Goal: Task Accomplishment & Management: Manage account settings

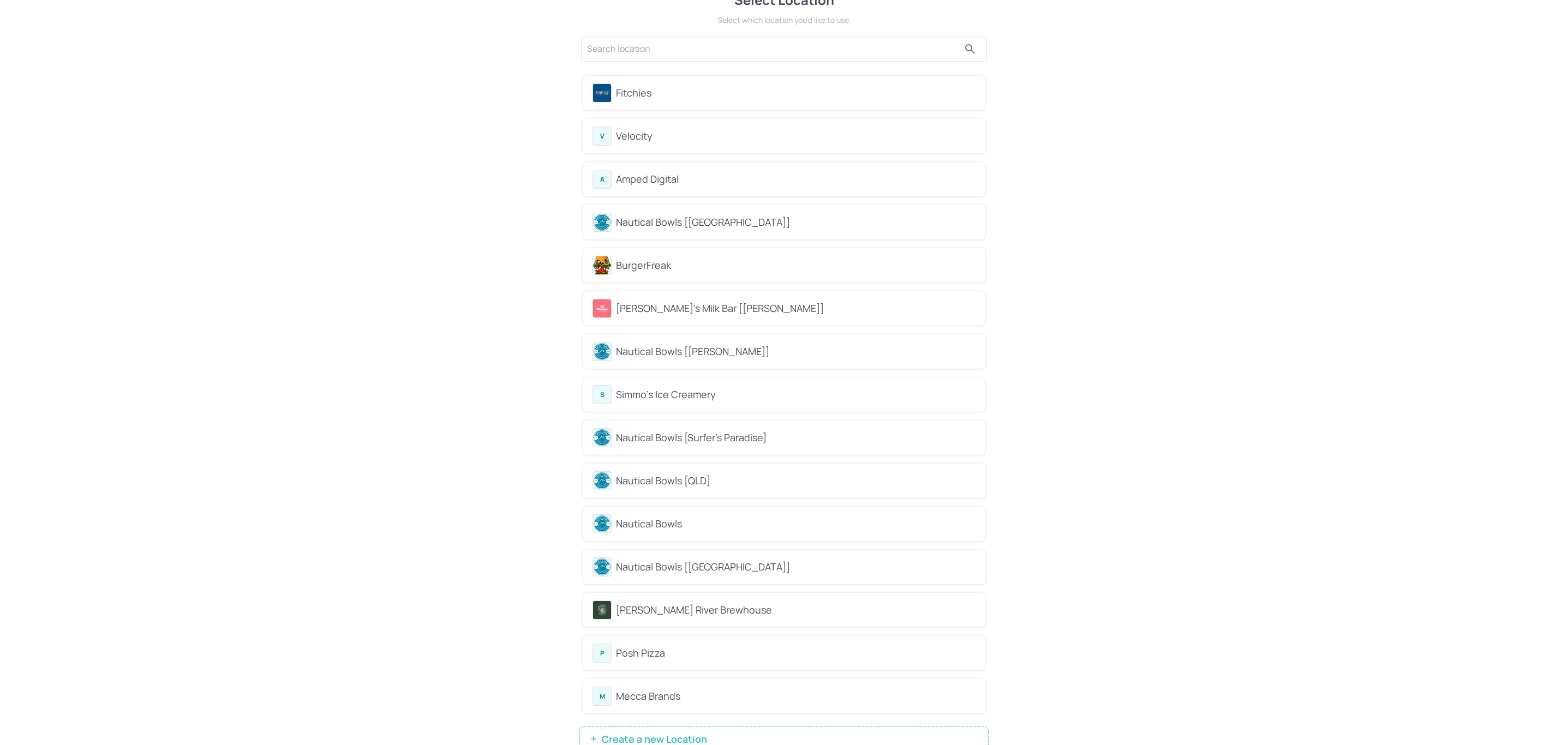
scroll to position [39, 0]
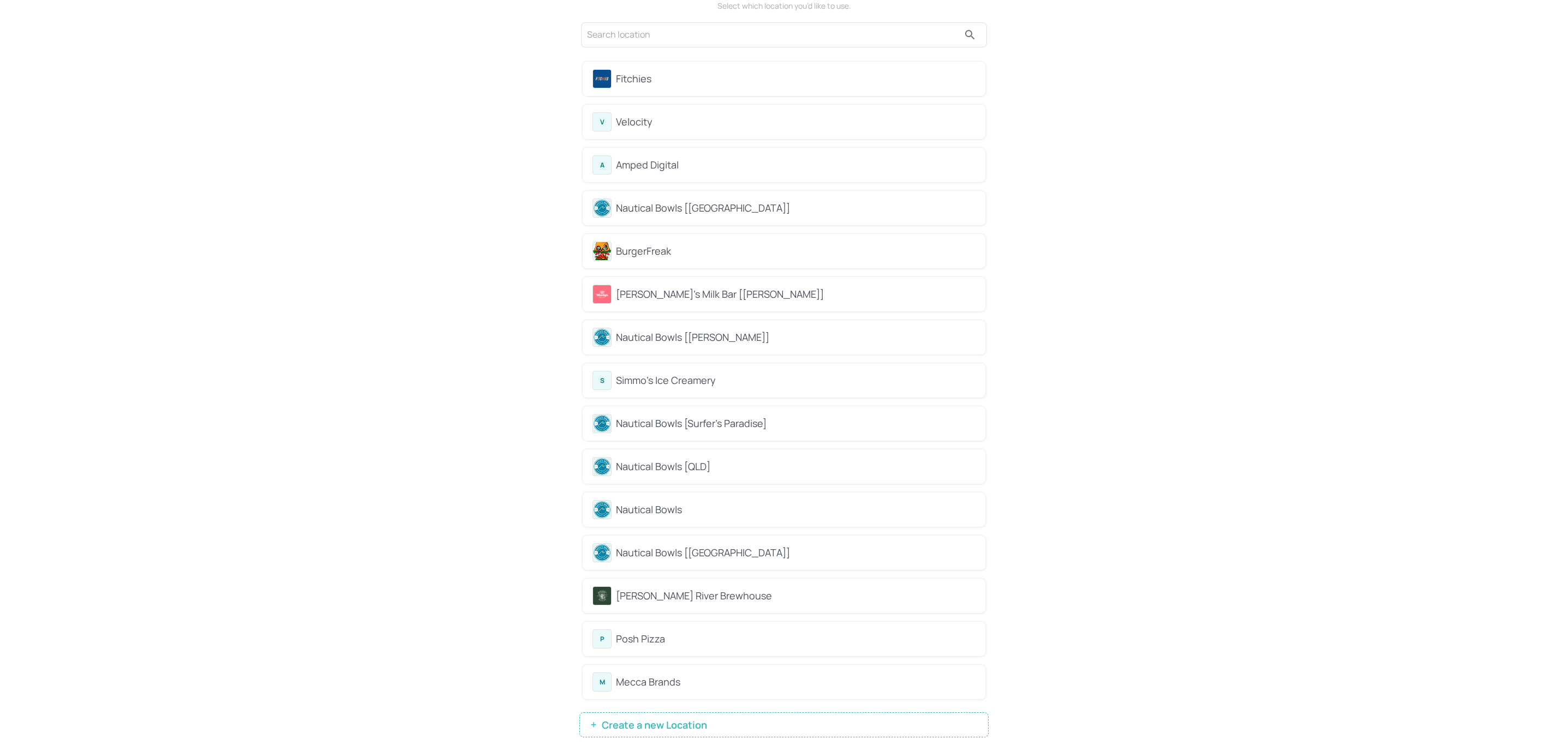
click at [702, 288] on div "[PERSON_NAME]'s Milk Bar [[PERSON_NAME]]" at bounding box center [795, 294] width 359 height 15
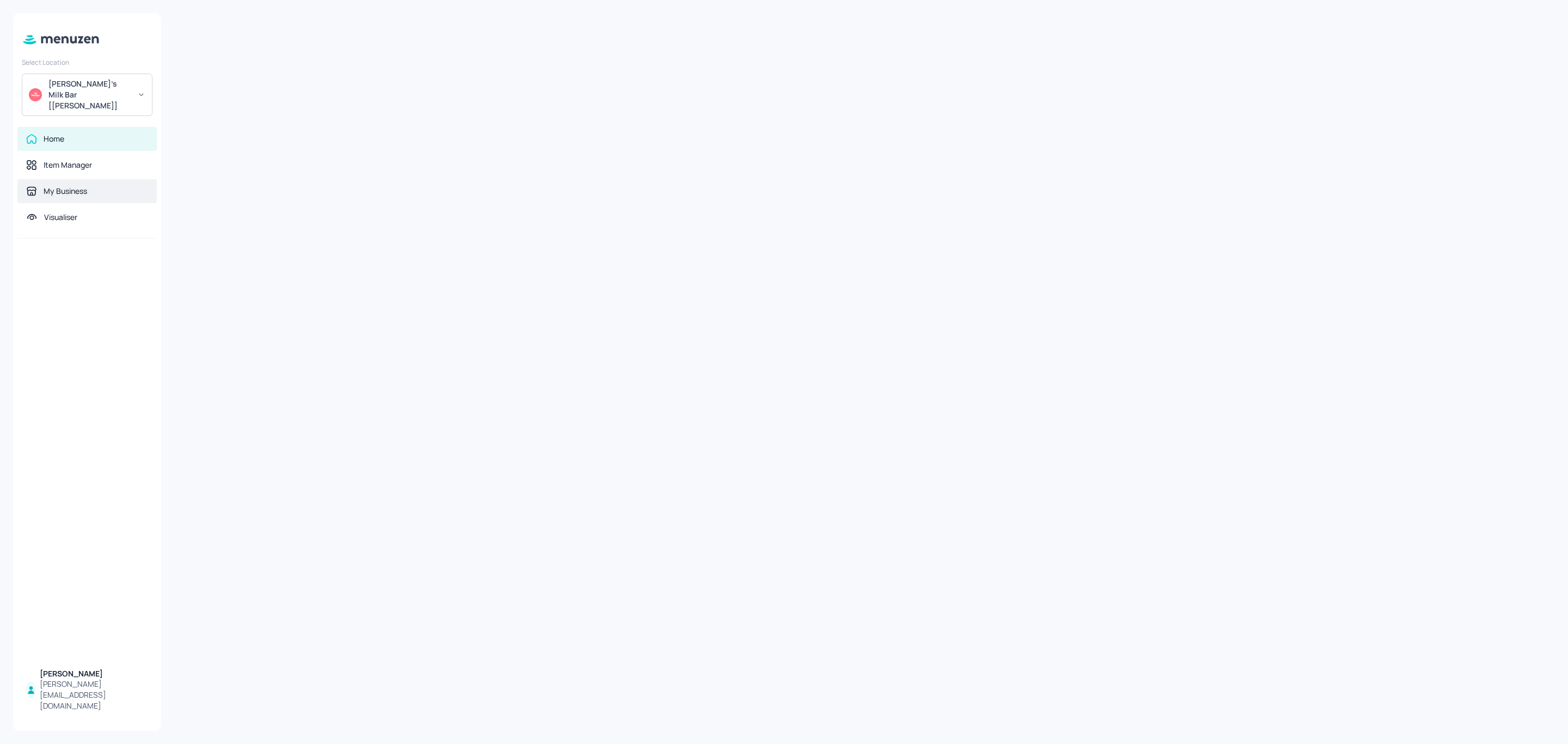
click at [80, 186] on div "My Business" at bounding box center [66, 191] width 44 height 11
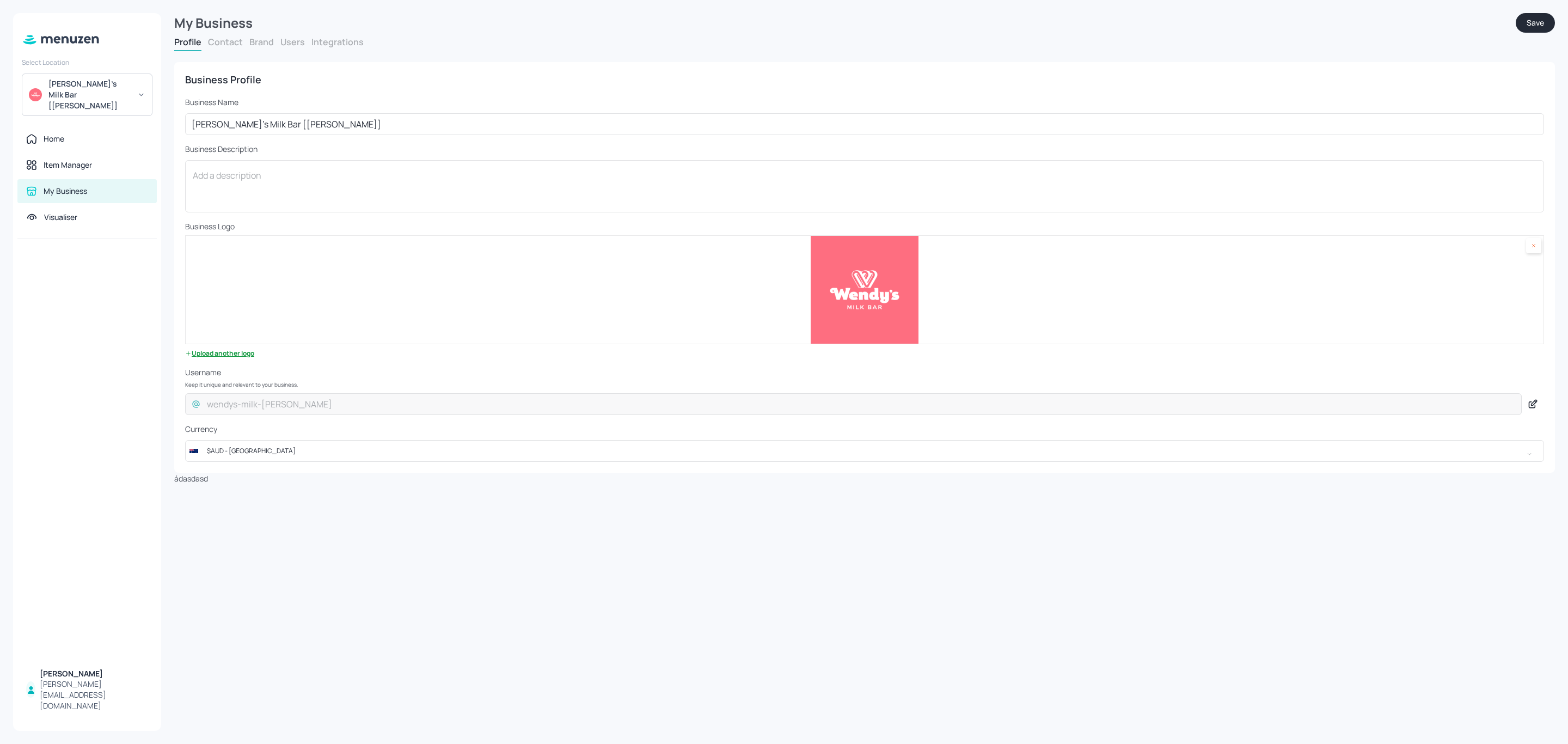
click at [261, 39] on button "Brand" at bounding box center [262, 42] width 24 height 12
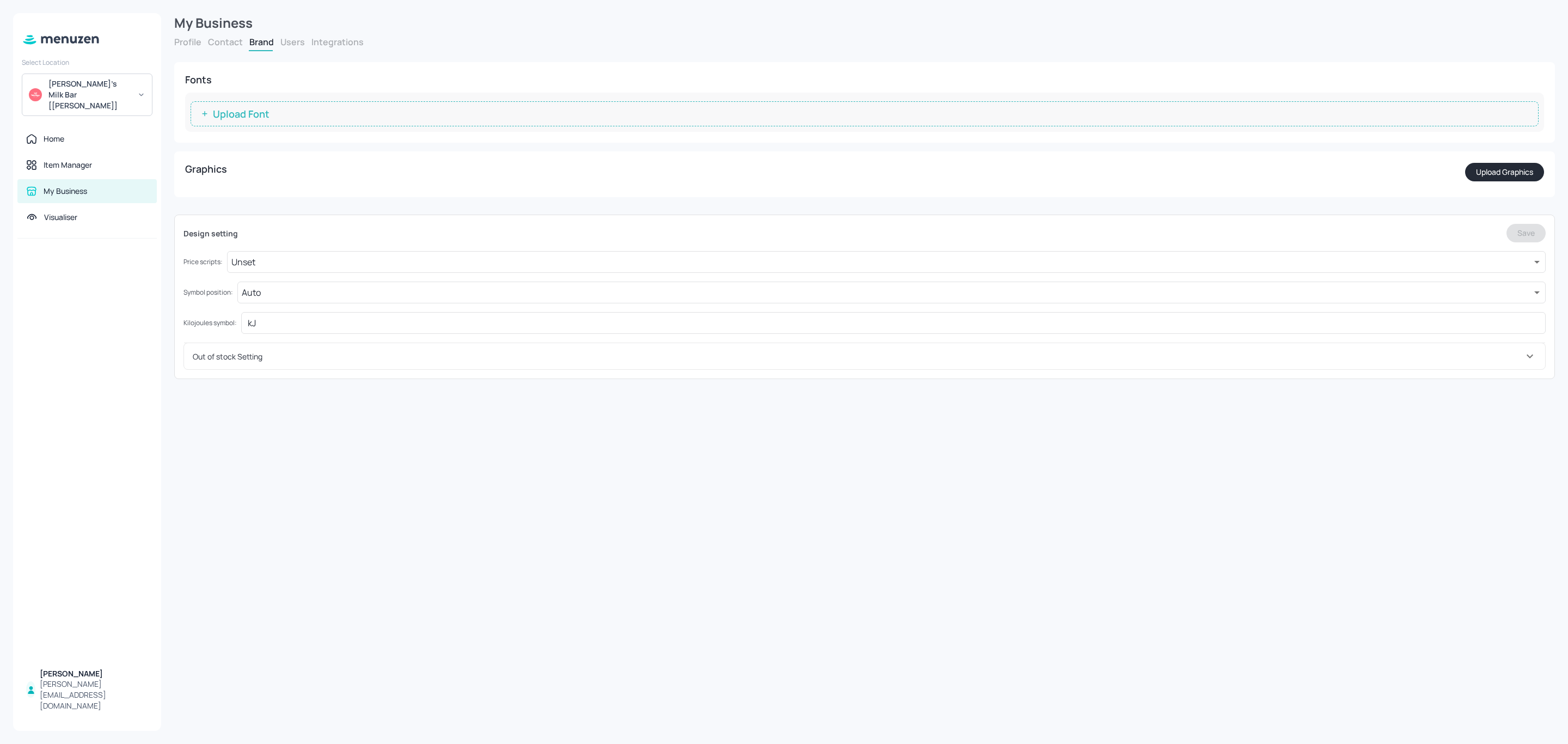
click at [293, 37] on button "Users" at bounding box center [293, 42] width 24 height 12
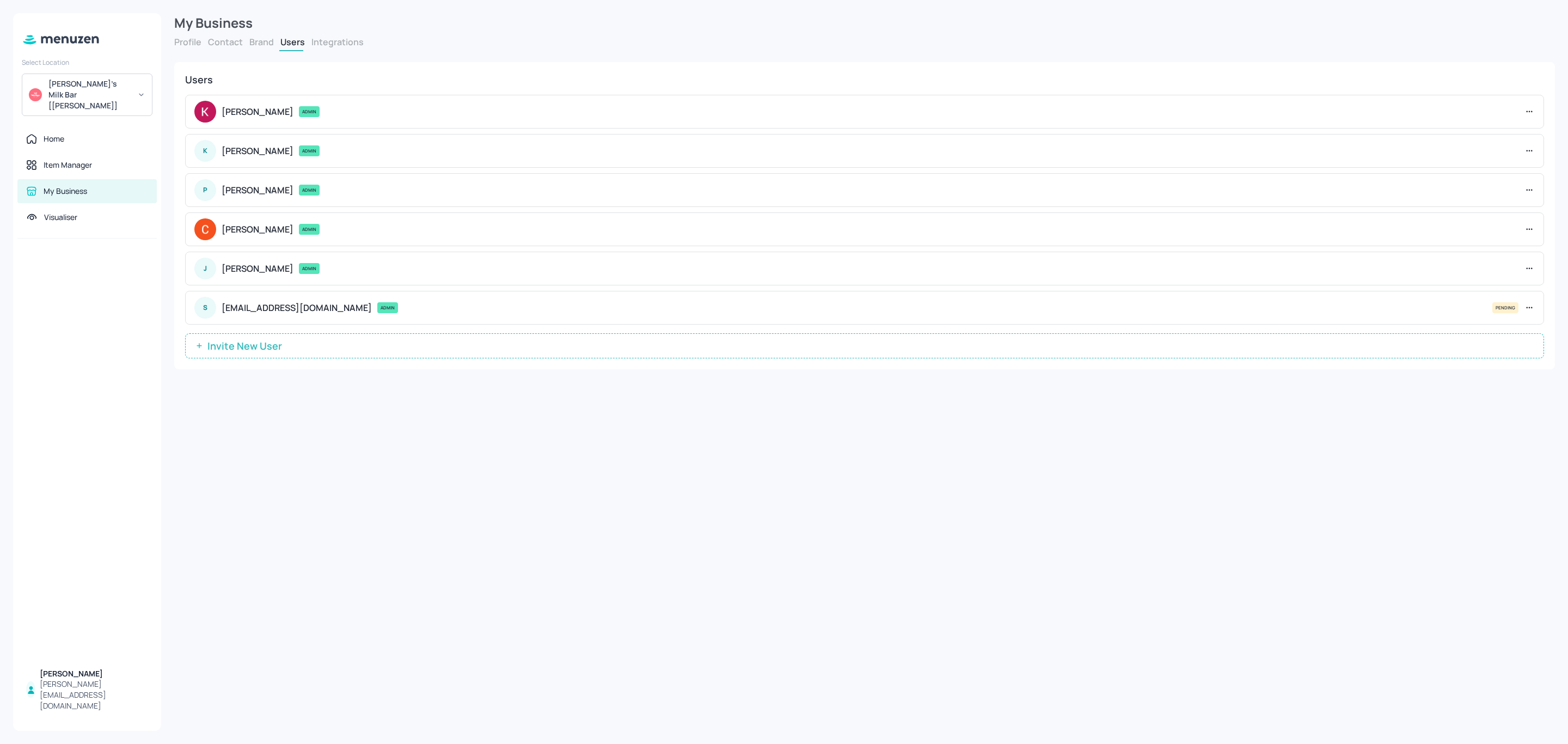
click at [183, 44] on button "Profile" at bounding box center [187, 42] width 27 height 12
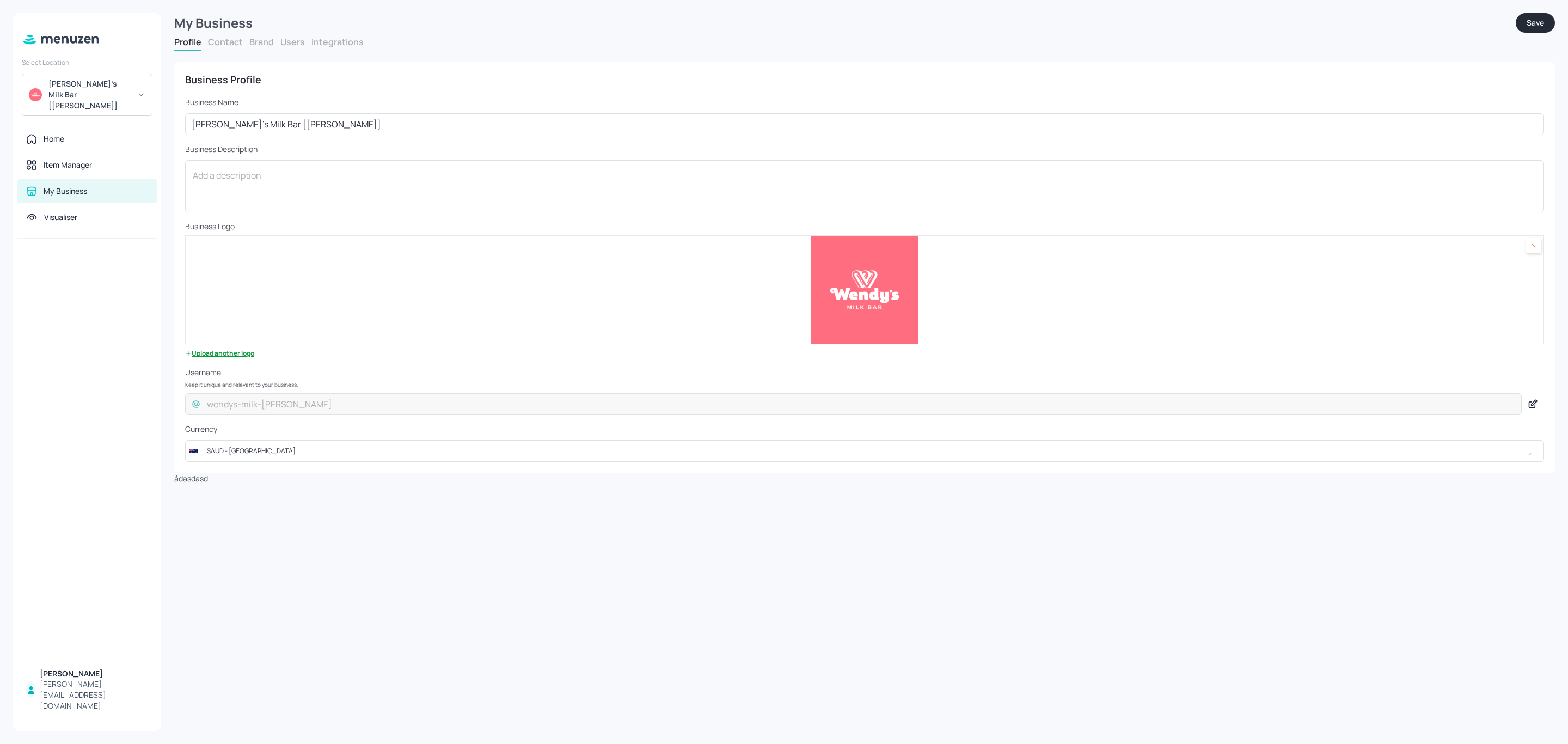
click at [288, 43] on button "Users" at bounding box center [293, 42] width 24 height 12
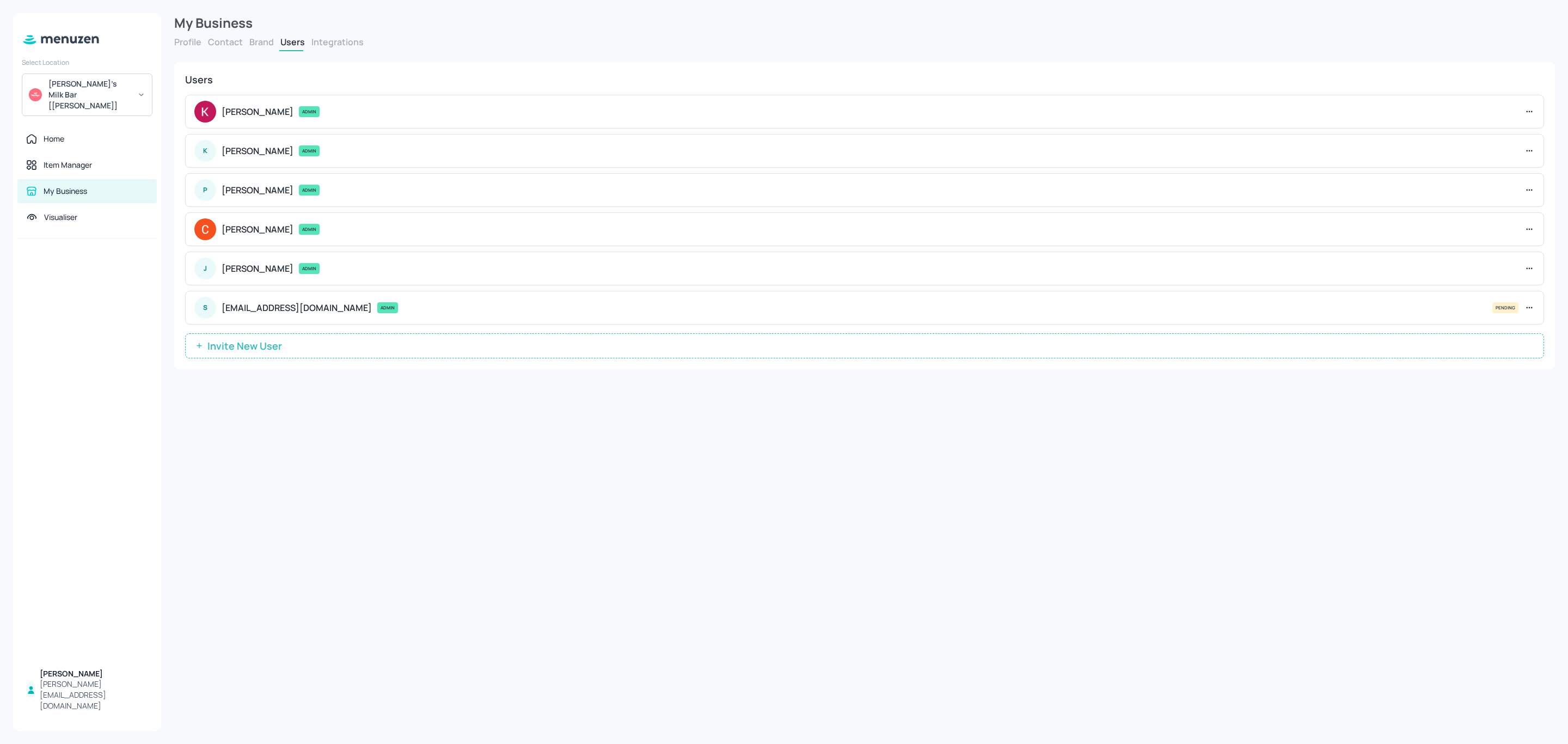
click at [1534, 303] on icon at bounding box center [1530, 307] width 11 height 11
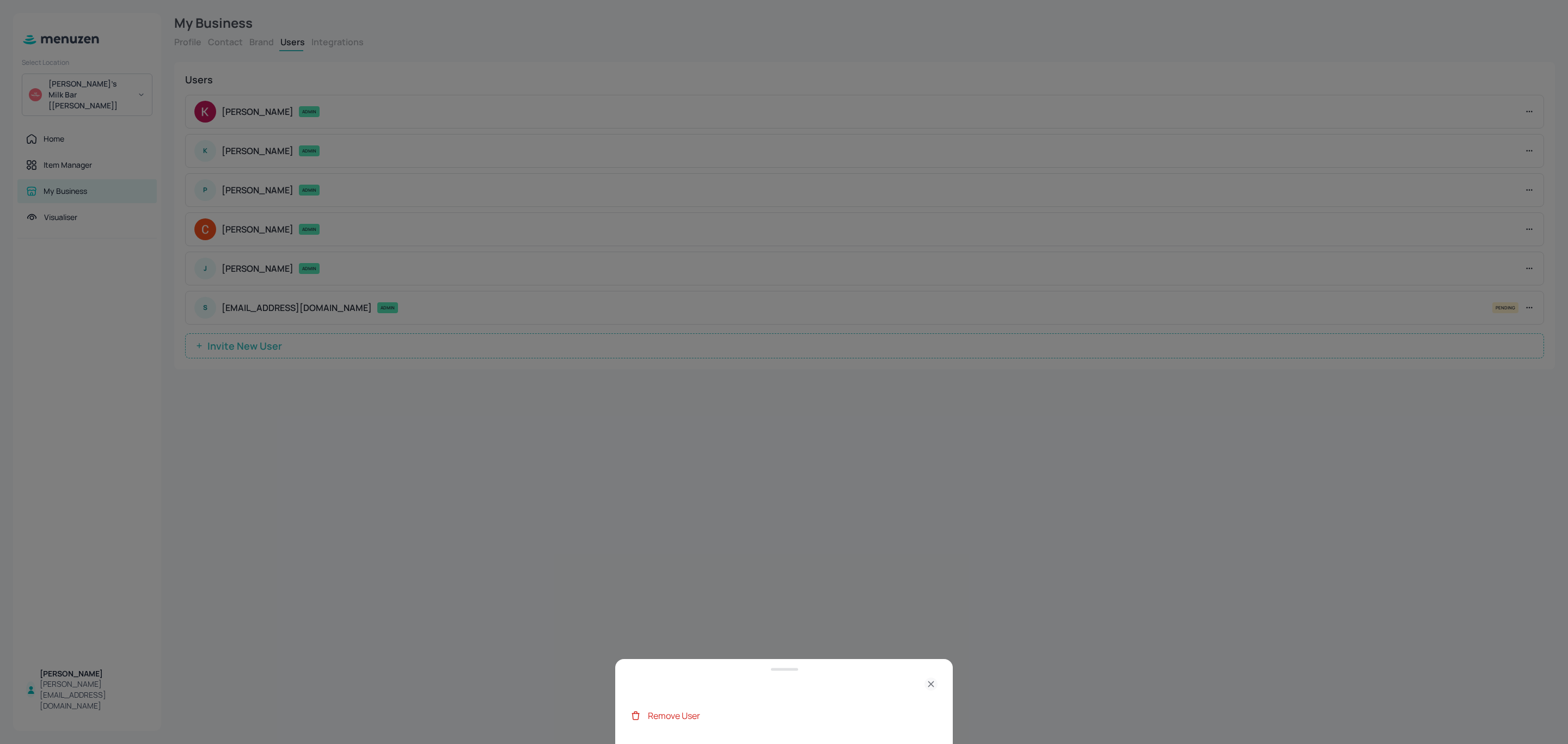
click at [976, 634] on div at bounding box center [784, 372] width 1568 height 744
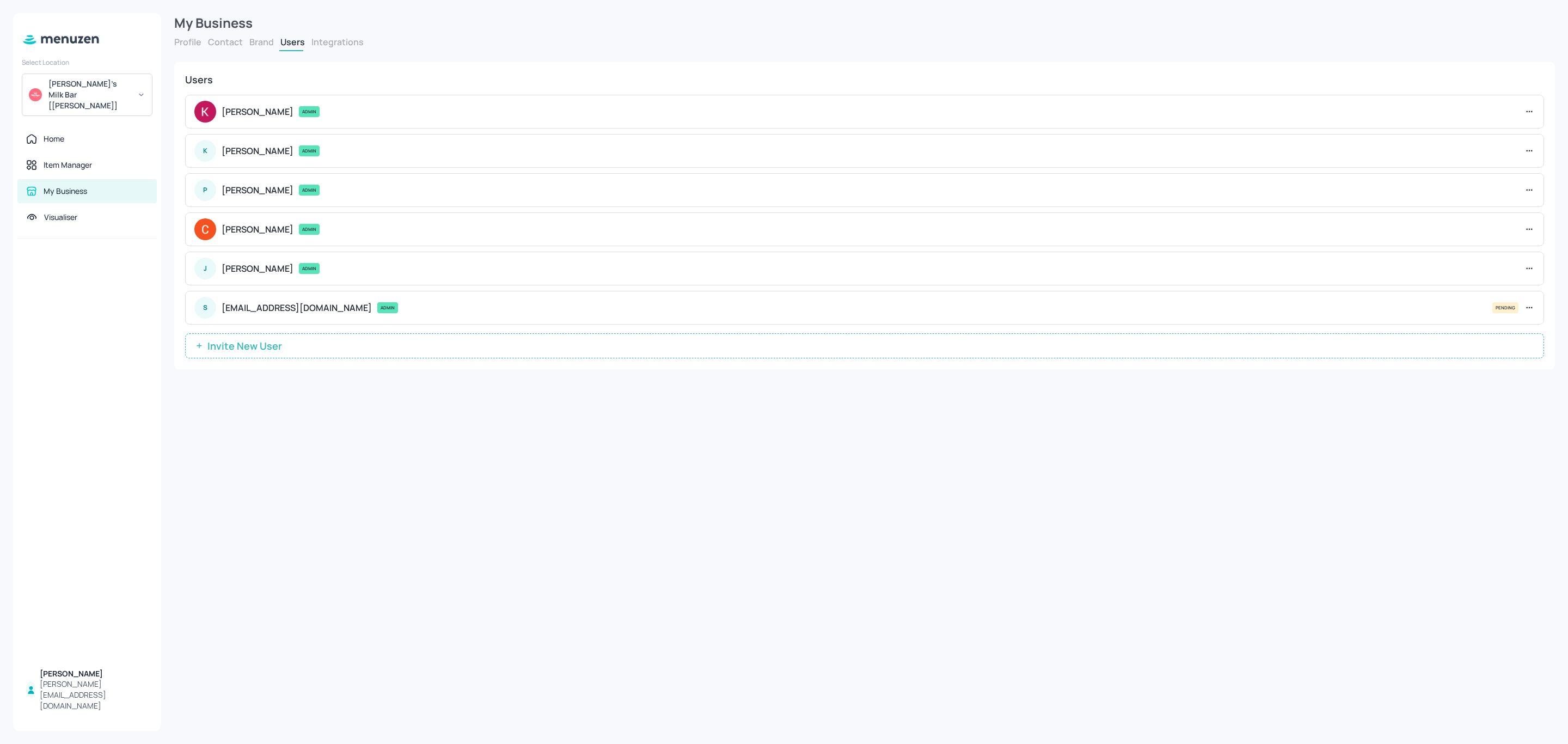
click at [1513, 309] on div "PENDING" at bounding box center [1505, 307] width 26 height 11
click at [256, 311] on p "[EMAIL_ADDRESS][DOMAIN_NAME]" at bounding box center [296, 307] width 150 height 11
click at [220, 306] on div "S [EMAIL_ADDRESS][DOMAIN_NAME] ADMIN PENDING" at bounding box center [864, 307] width 1359 height 33
drag, startPoint x: 320, startPoint y: 319, endPoint x: 326, endPoint y: 317, distance: 6.3
click at [323, 317] on div "S [EMAIL_ADDRESS][DOMAIN_NAME] ADMIN PENDING" at bounding box center [864, 307] width 1359 height 33
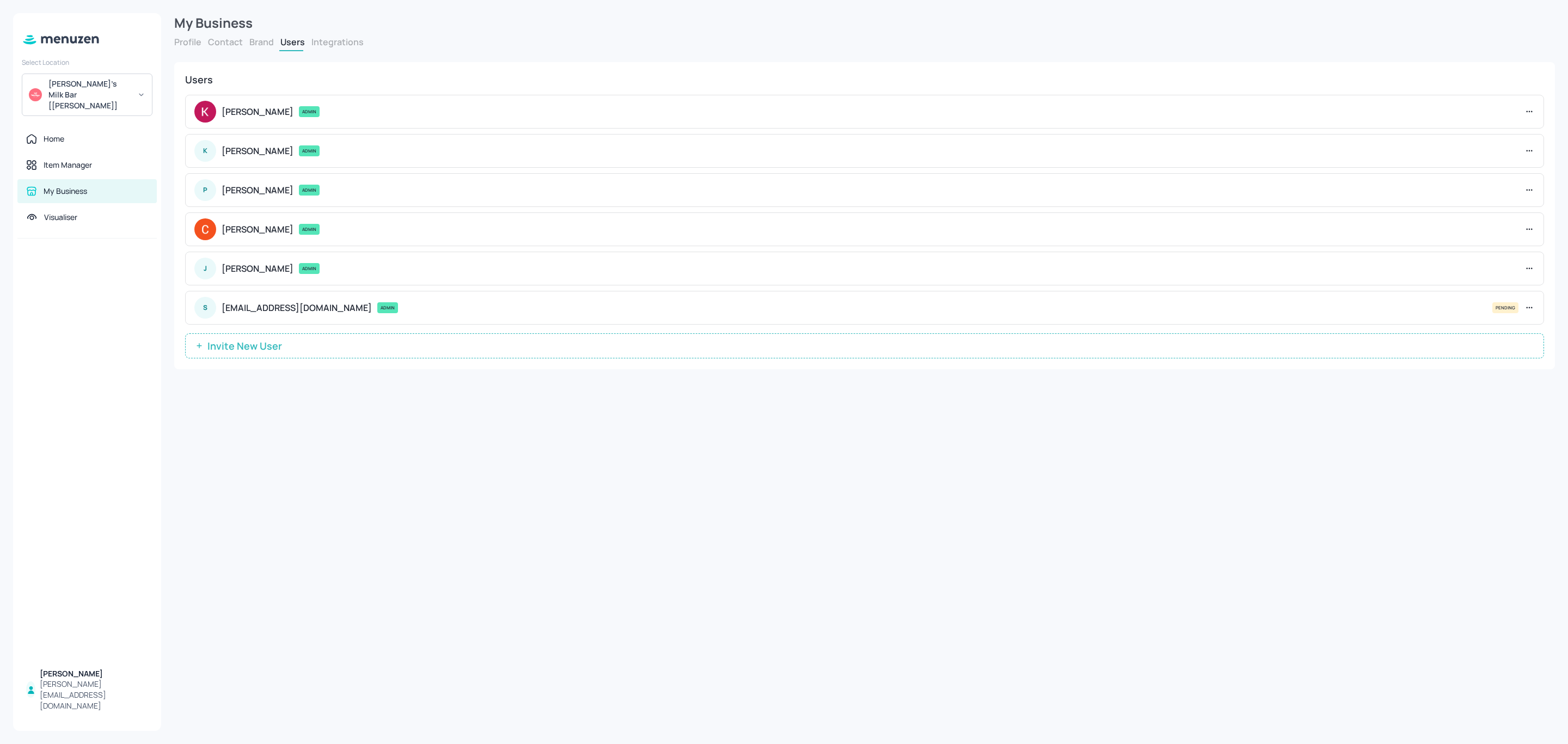
drag, startPoint x: 327, startPoint y: 311, endPoint x: 275, endPoint y: 309, distance: 52.0
click at [275, 309] on p "[EMAIL_ADDRESS][DOMAIN_NAME]" at bounding box center [296, 307] width 150 height 11
click at [435, 584] on div "My Business Profile Contact Brand Users Integrations Business Profile Business …" at bounding box center [864, 372] width 1407 height 744
click at [1529, 307] on icon at bounding box center [1530, 307] width 11 height 11
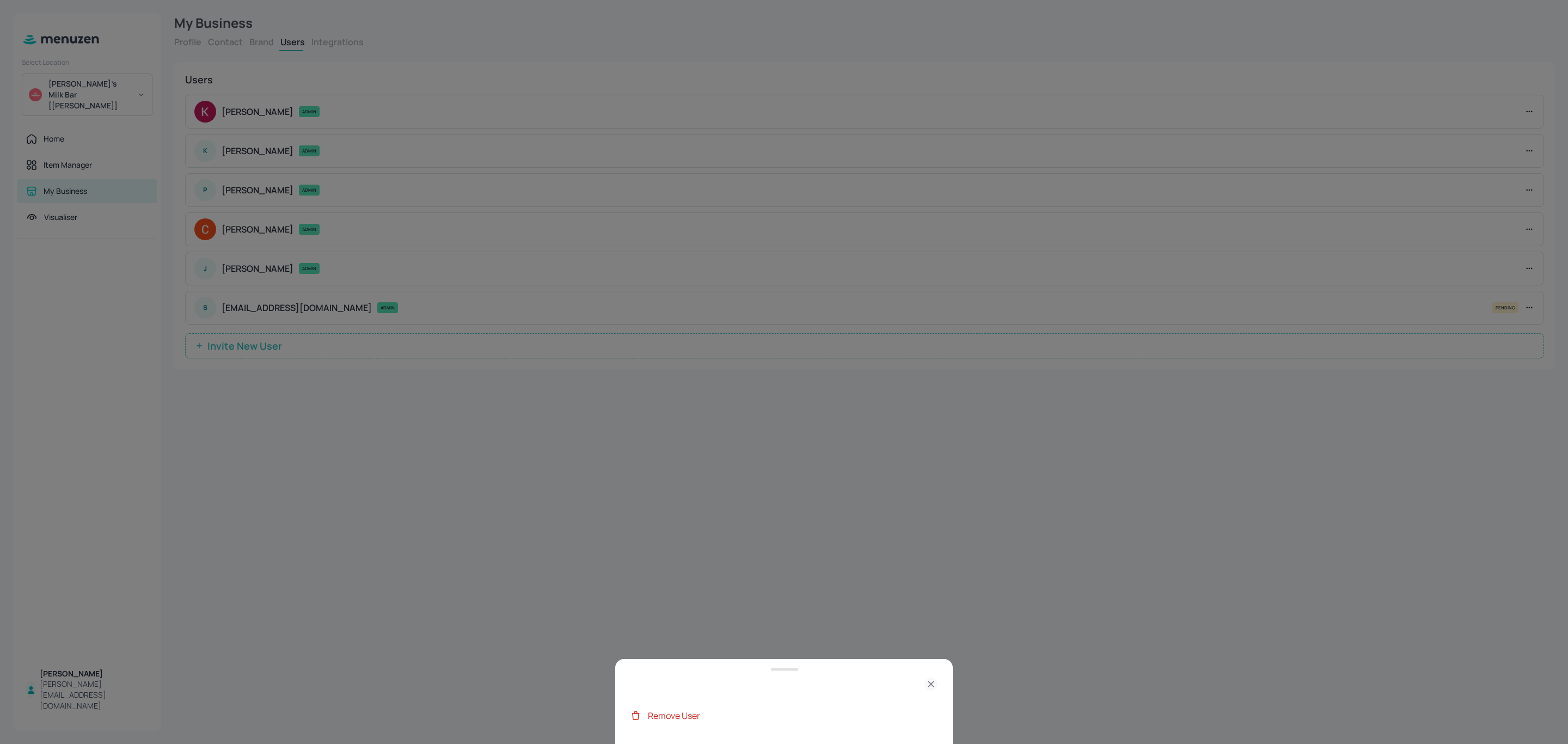
click at [708, 708] on div "Remove User" at bounding box center [784, 715] width 307 height 26
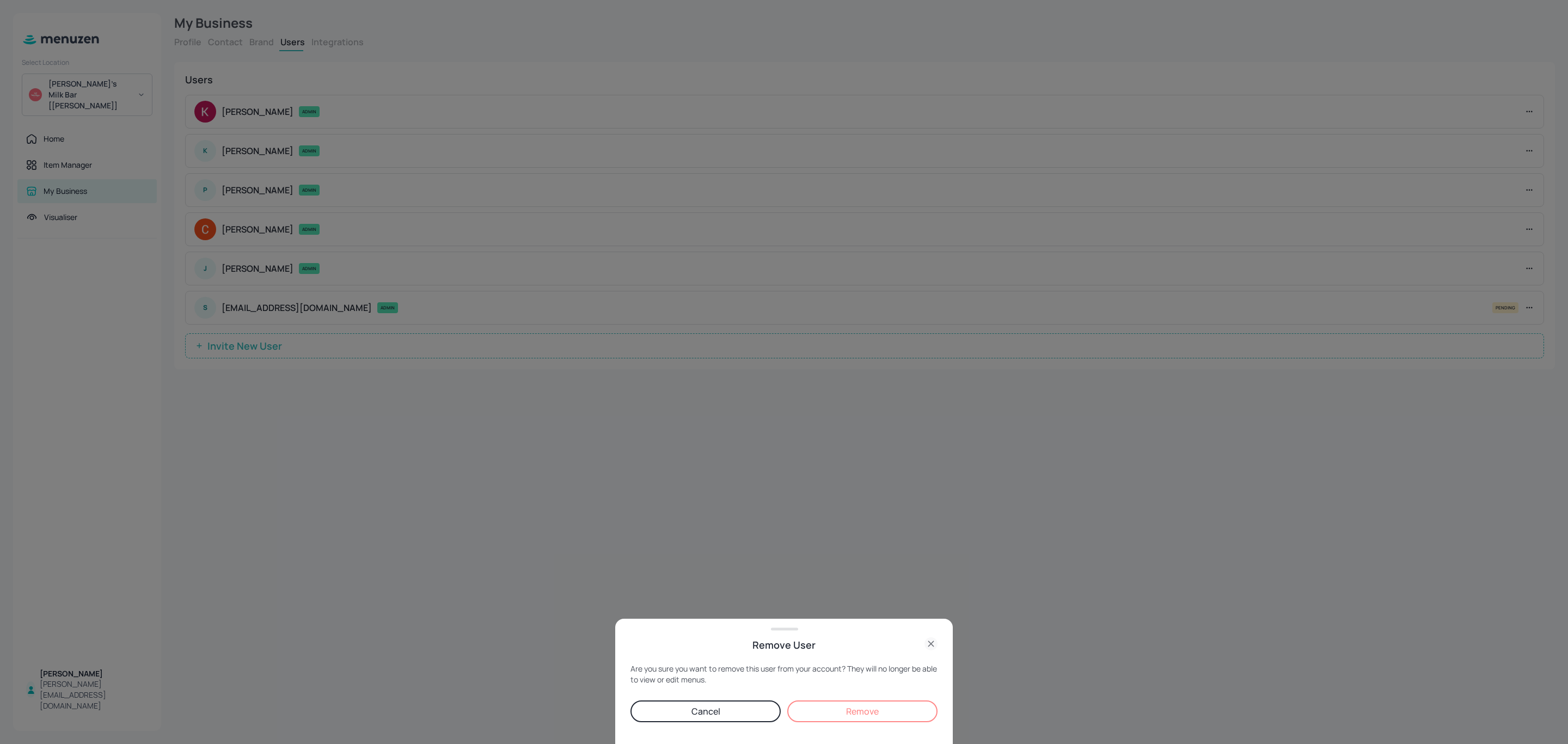
click at [861, 721] on button "Remove" at bounding box center [862, 711] width 150 height 22
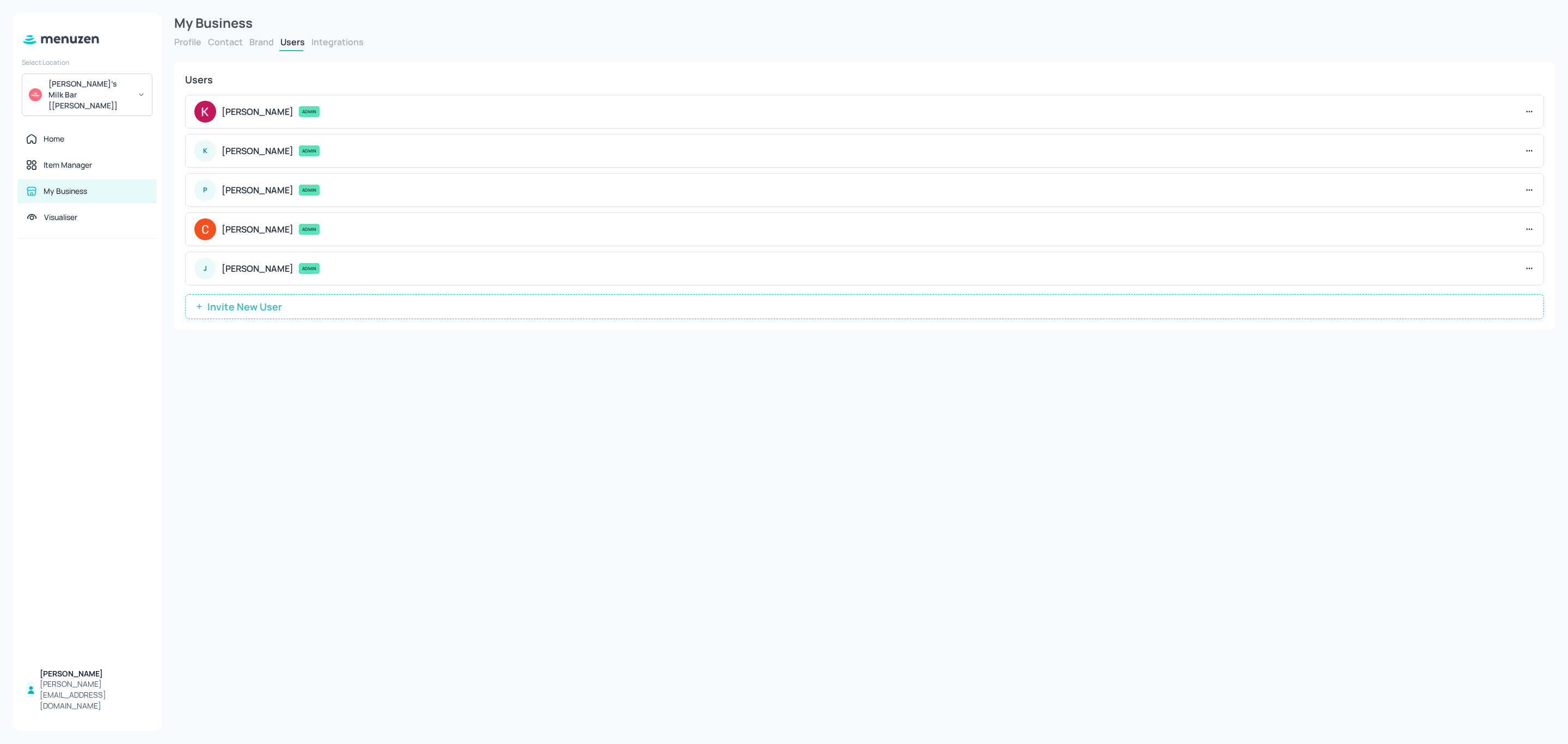
click at [273, 316] on button "Invite New User" at bounding box center [864, 306] width 1359 height 25
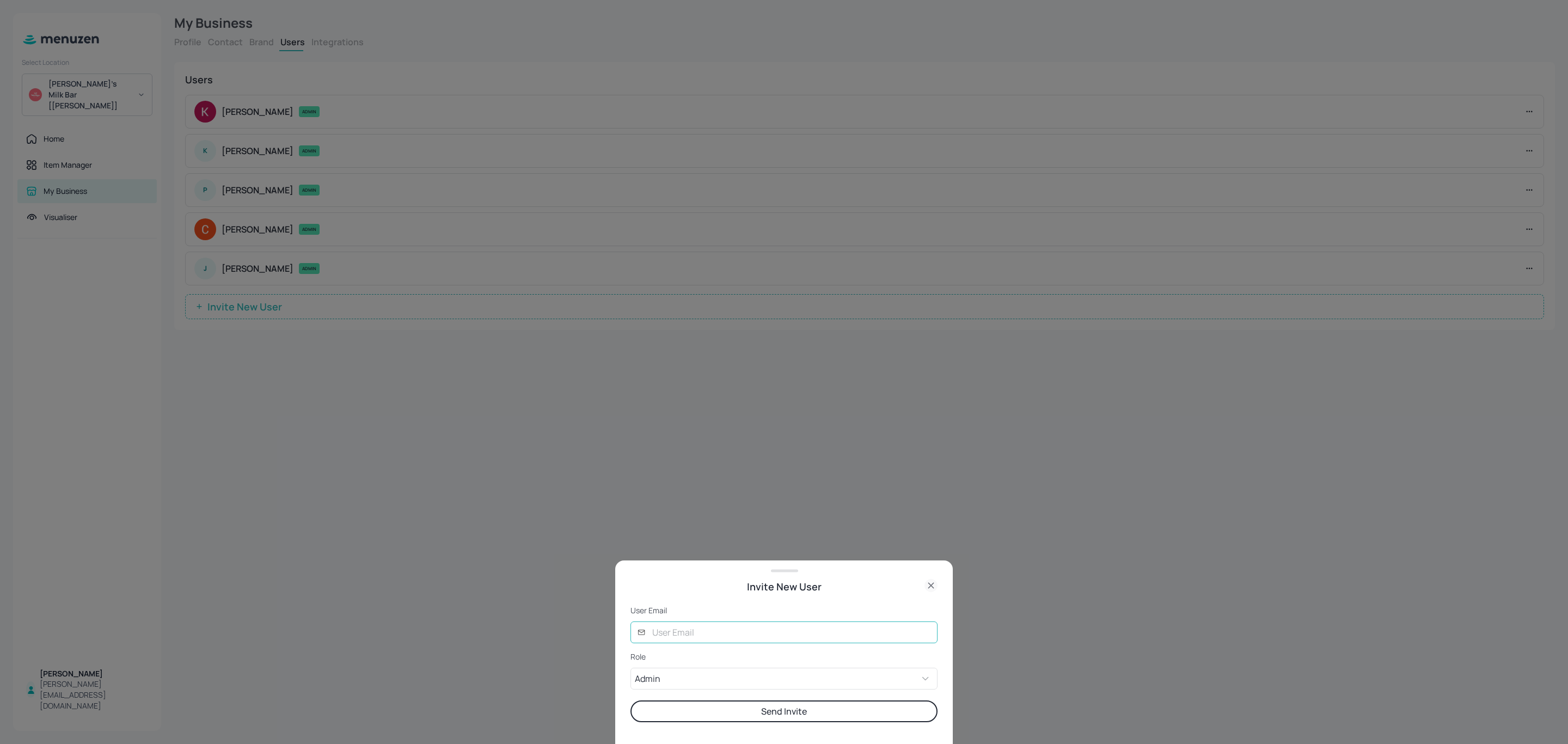
click at [694, 632] on input "text" at bounding box center [791, 633] width 292 height 22
paste input "[EMAIL_ADDRESS][DOMAIN_NAME]"
type input "[EMAIL_ADDRESS][DOMAIN_NAME]"
click at [715, 713] on button "Send Invite" at bounding box center [784, 711] width 307 height 22
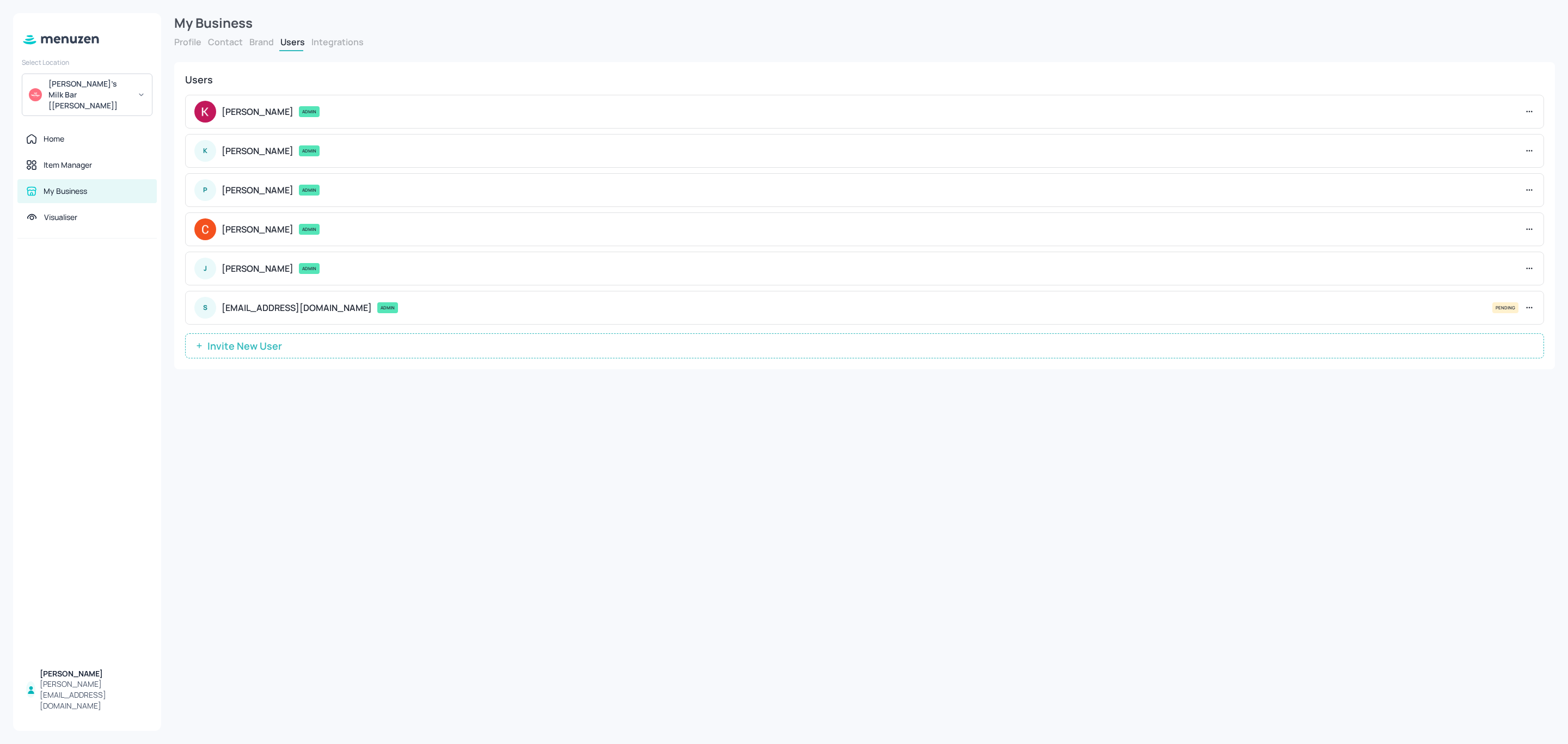
click at [601, 606] on div "My Business Profile Contact Brand Users Integrations Business Profile Business …" at bounding box center [864, 372] width 1407 height 744
